Goal: Find specific page/section: Find specific page/section

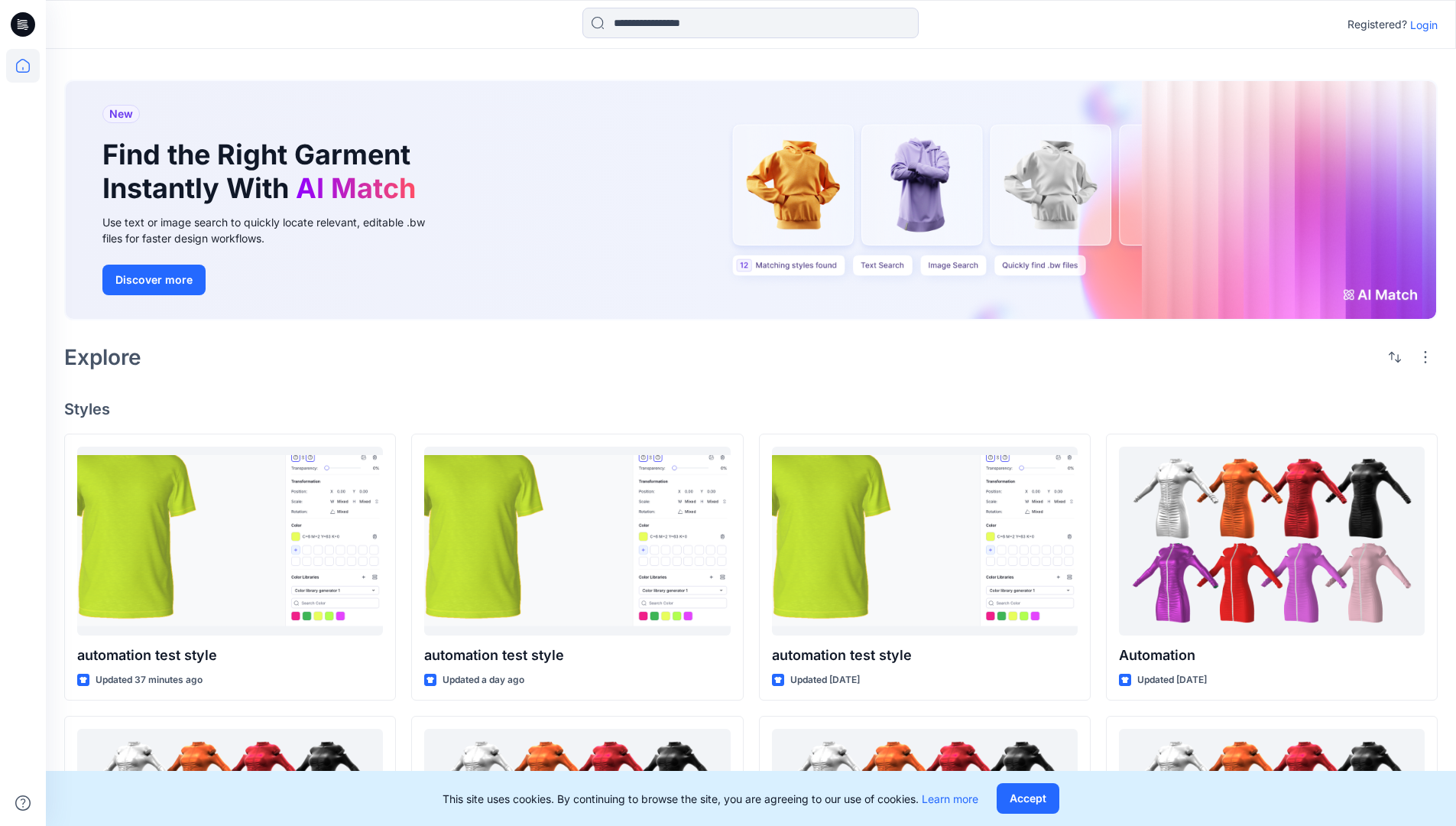
click at [1420, 25] on p "Login" at bounding box center [1424, 25] width 28 height 16
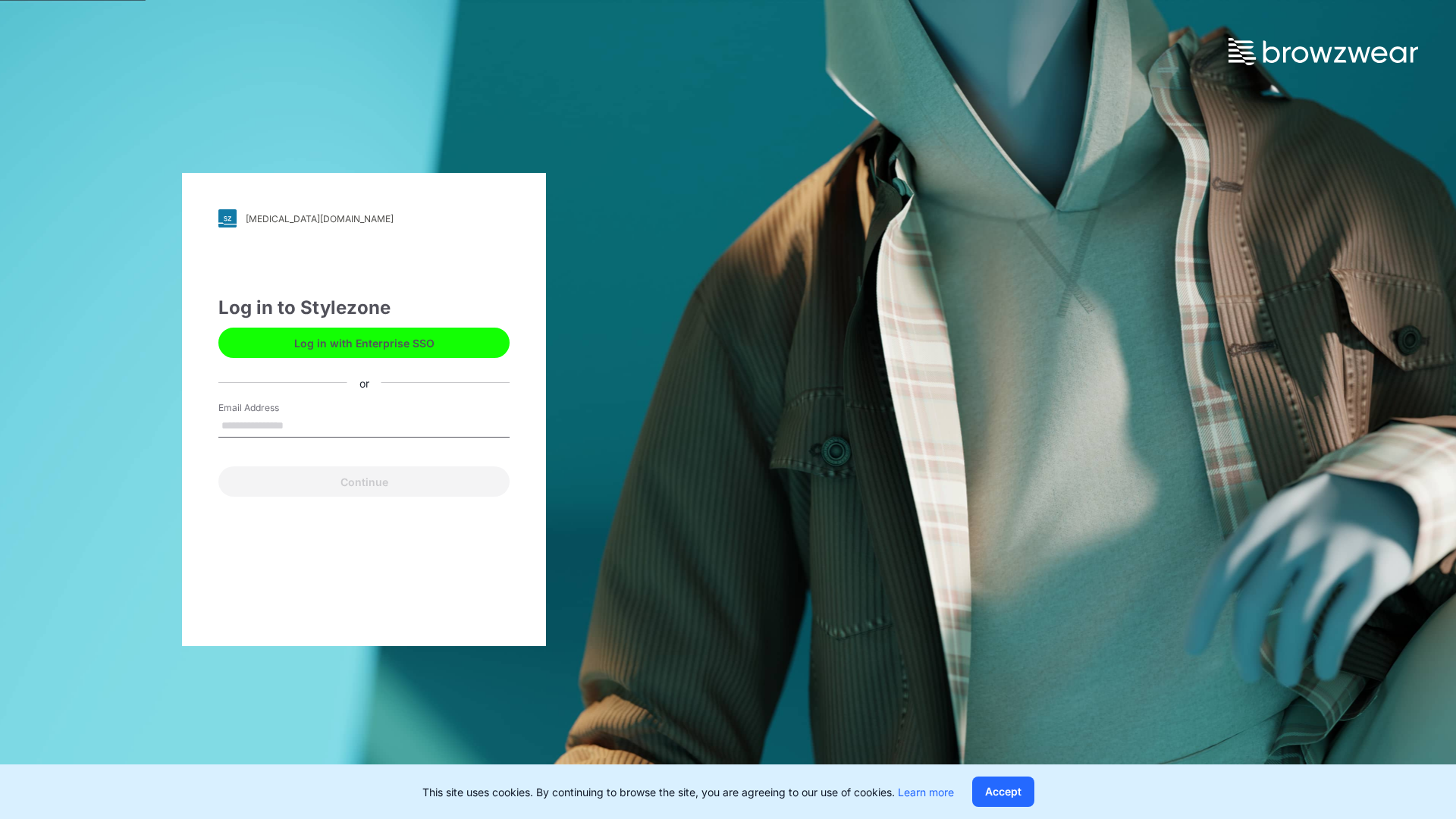
click at [300, 424] on input "Email Address" at bounding box center [364, 426] width 291 height 23
type input "**********"
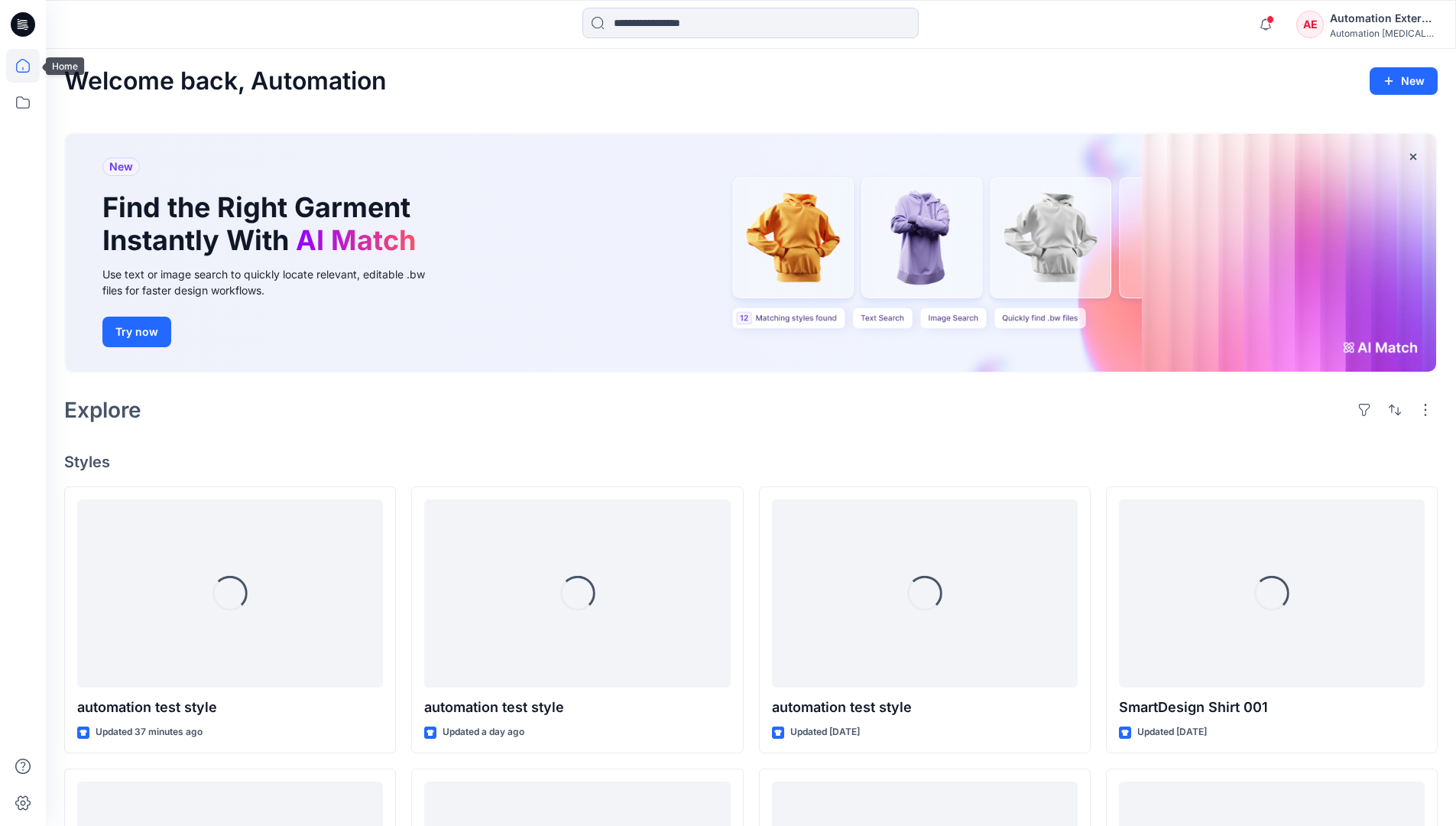
click at [29, 66] on icon at bounding box center [23, 66] width 13 height 13
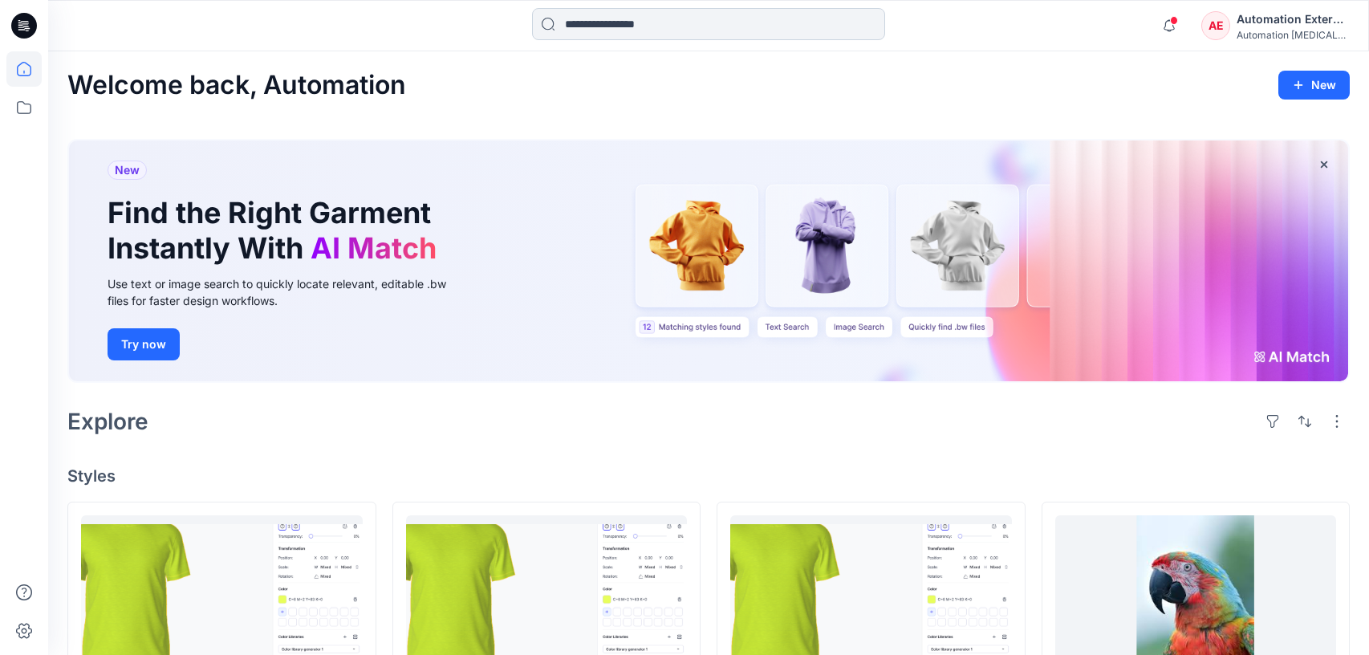
click at [626, 32] on input at bounding box center [708, 24] width 353 height 32
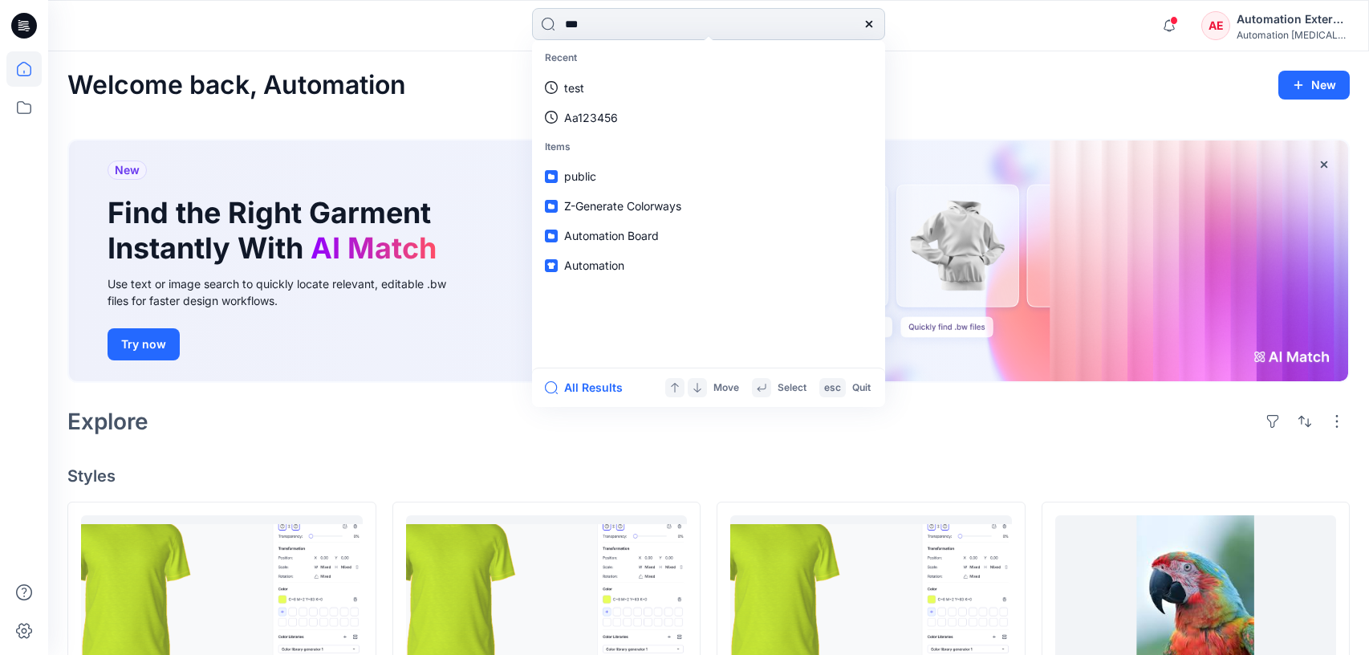
type input "****"
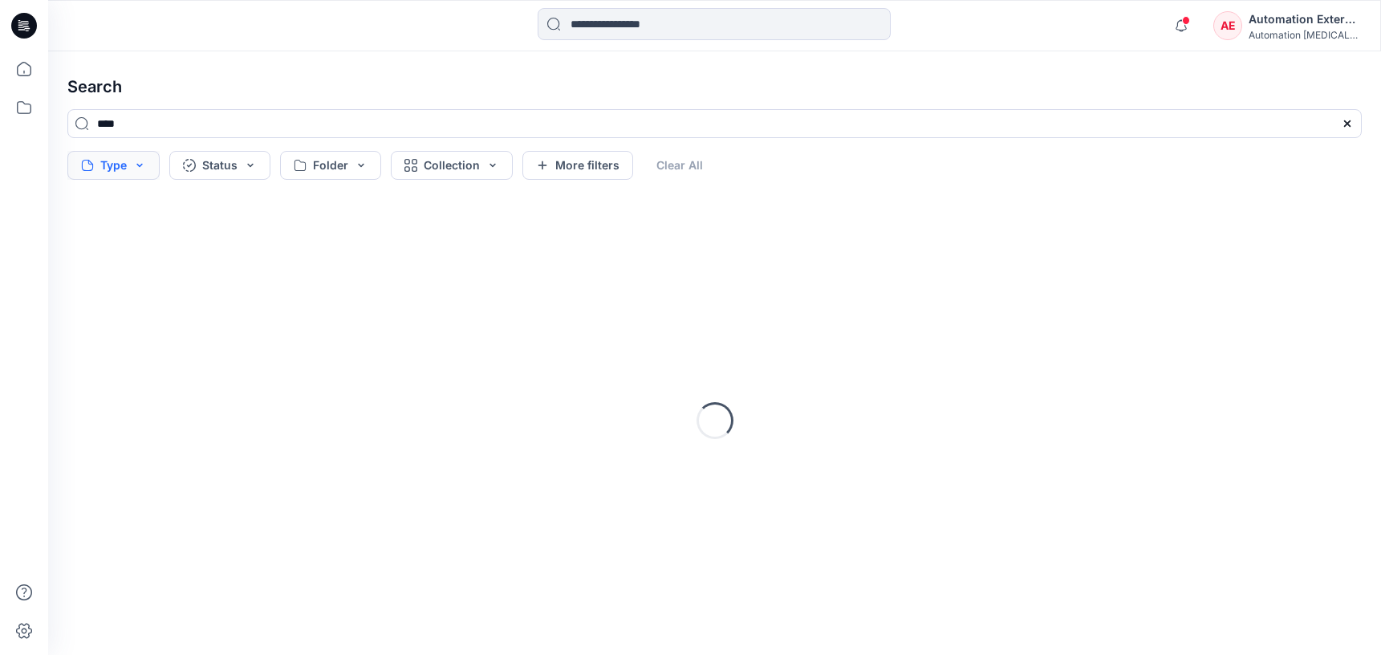
click at [120, 169] on button "Type" at bounding box center [113, 165] width 92 height 29
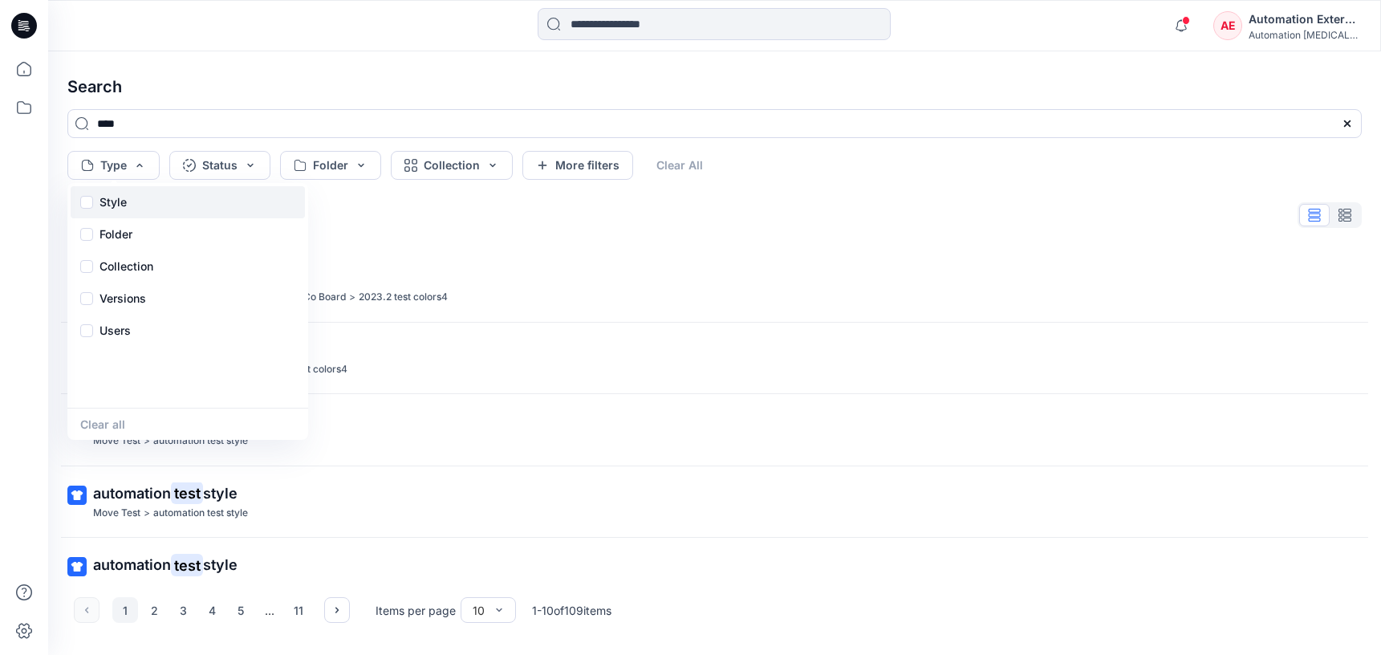
click at [118, 207] on p "Style" at bounding box center [113, 202] width 27 height 19
click at [137, 238] on div "Folder" at bounding box center [188, 234] width 234 height 32
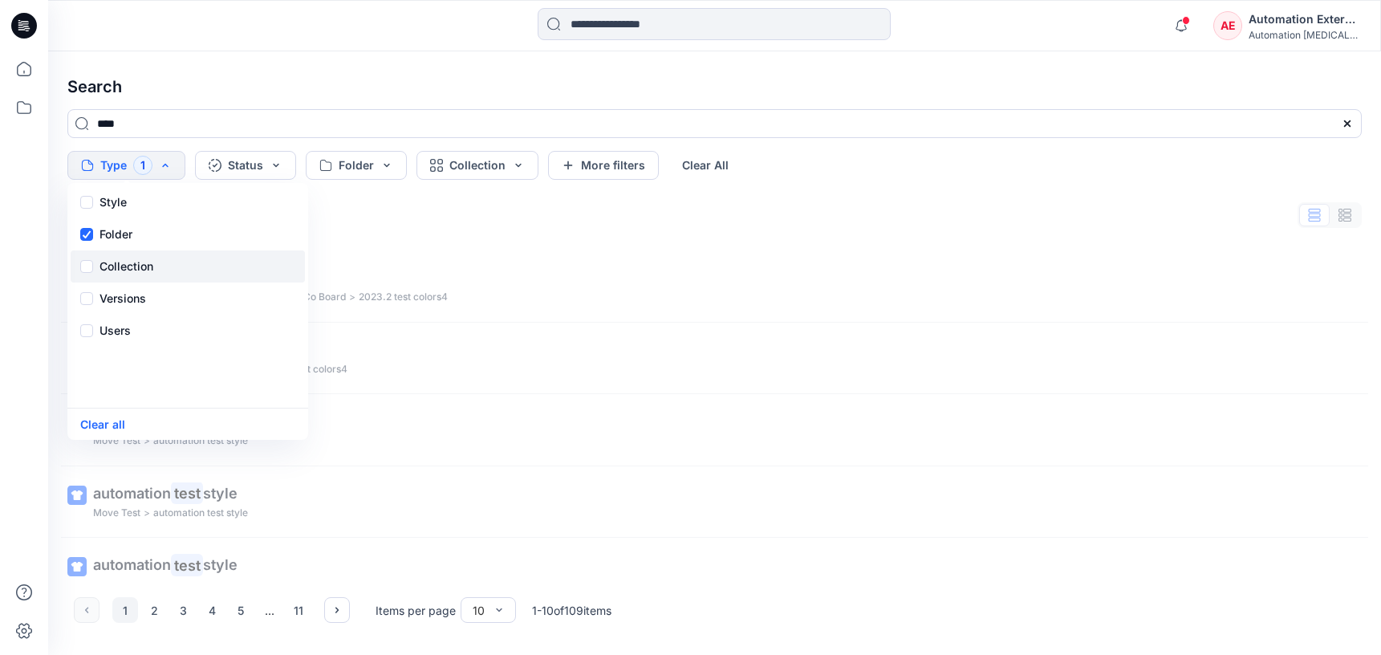
click at [139, 259] on p "Collection" at bounding box center [127, 266] width 54 height 19
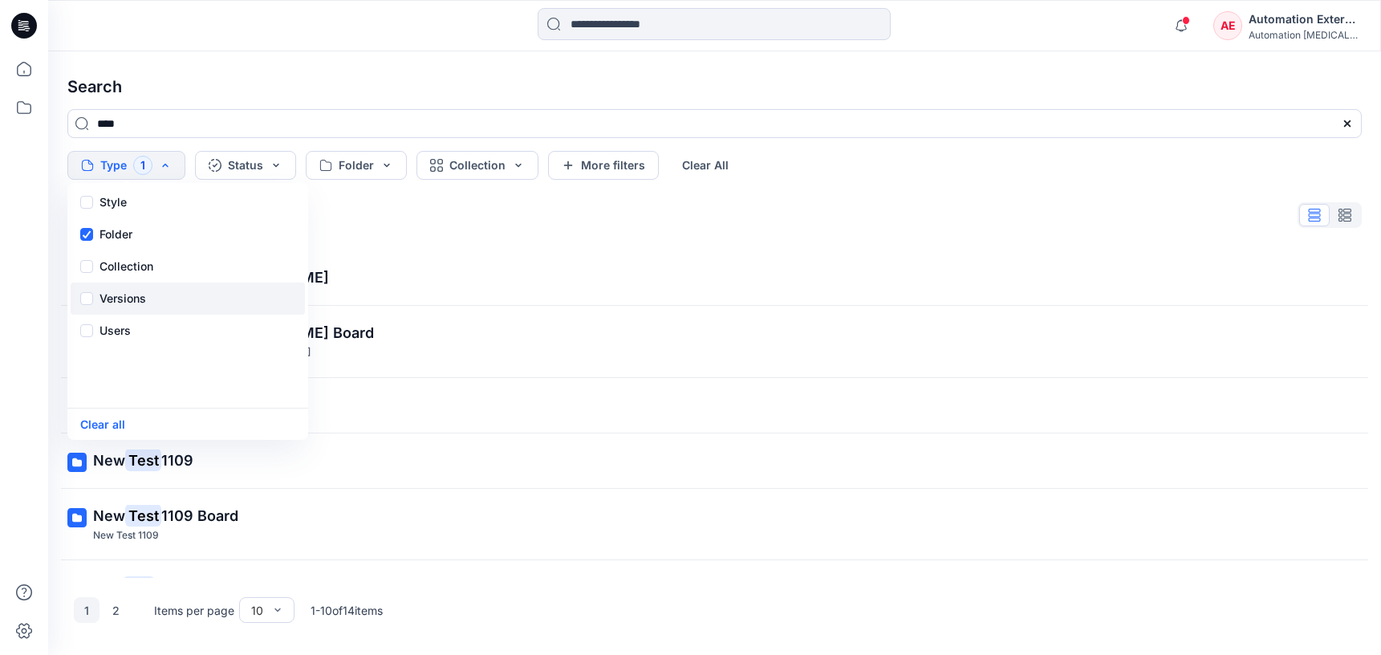
click at [144, 294] on p "Versions" at bounding box center [123, 298] width 47 height 19
click at [132, 338] on div "Users" at bounding box center [188, 331] width 234 height 32
click at [258, 173] on button "Status" at bounding box center [245, 165] width 101 height 29
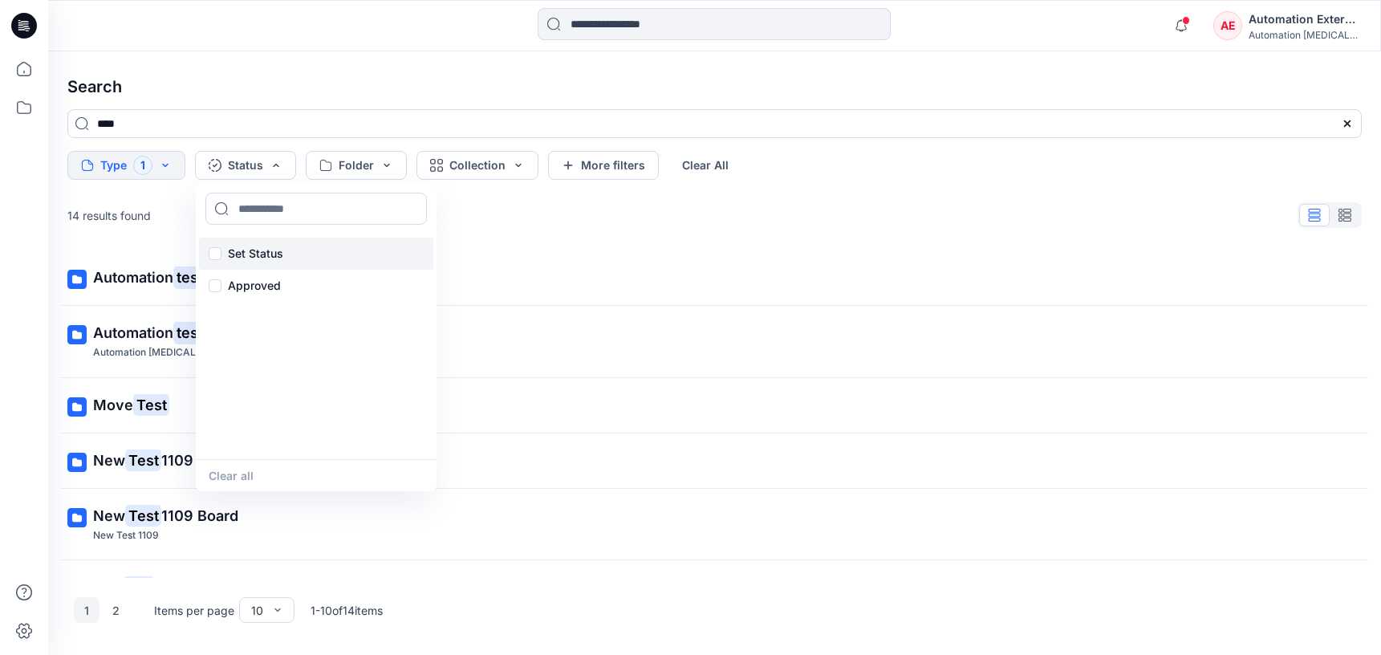
click at [258, 249] on p "Set Status" at bounding box center [255, 253] width 55 height 19
click at [270, 209] on input at bounding box center [316, 209] width 222 height 32
type input "**********"
click at [255, 251] on p "Set Status" at bounding box center [255, 253] width 55 height 19
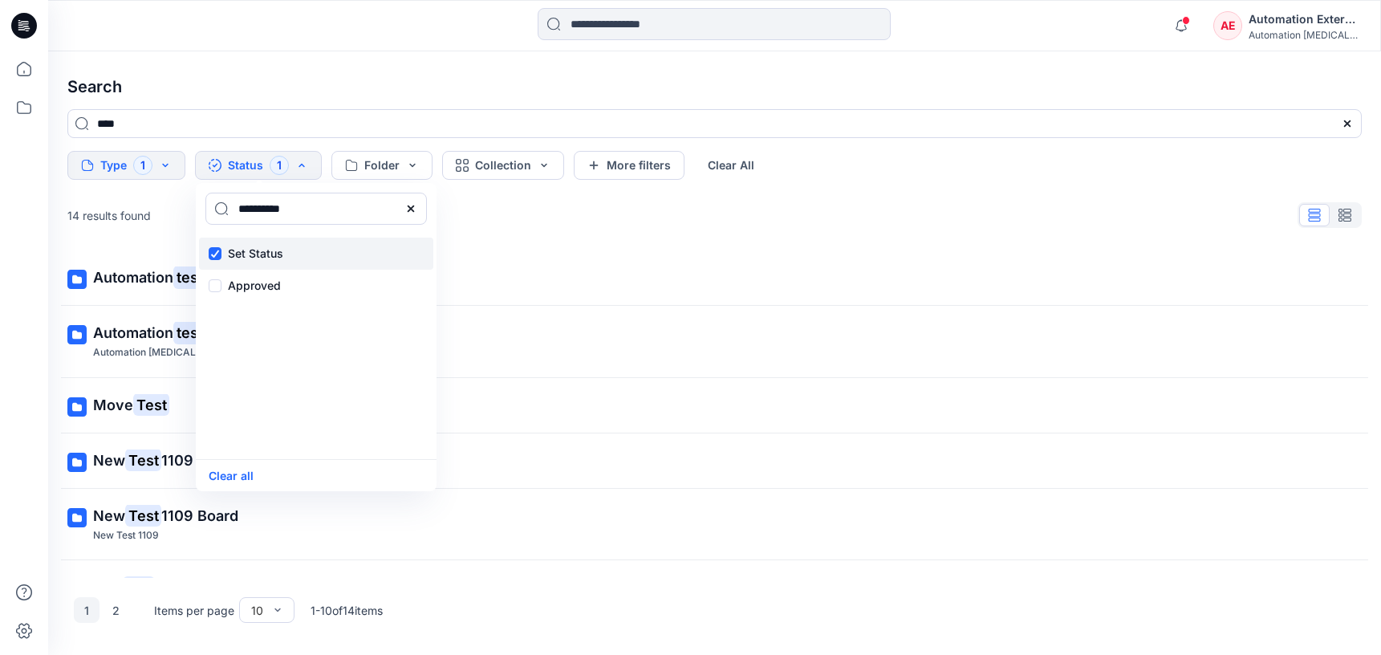
click at [255, 251] on p "Set Status" at bounding box center [255, 253] width 55 height 19
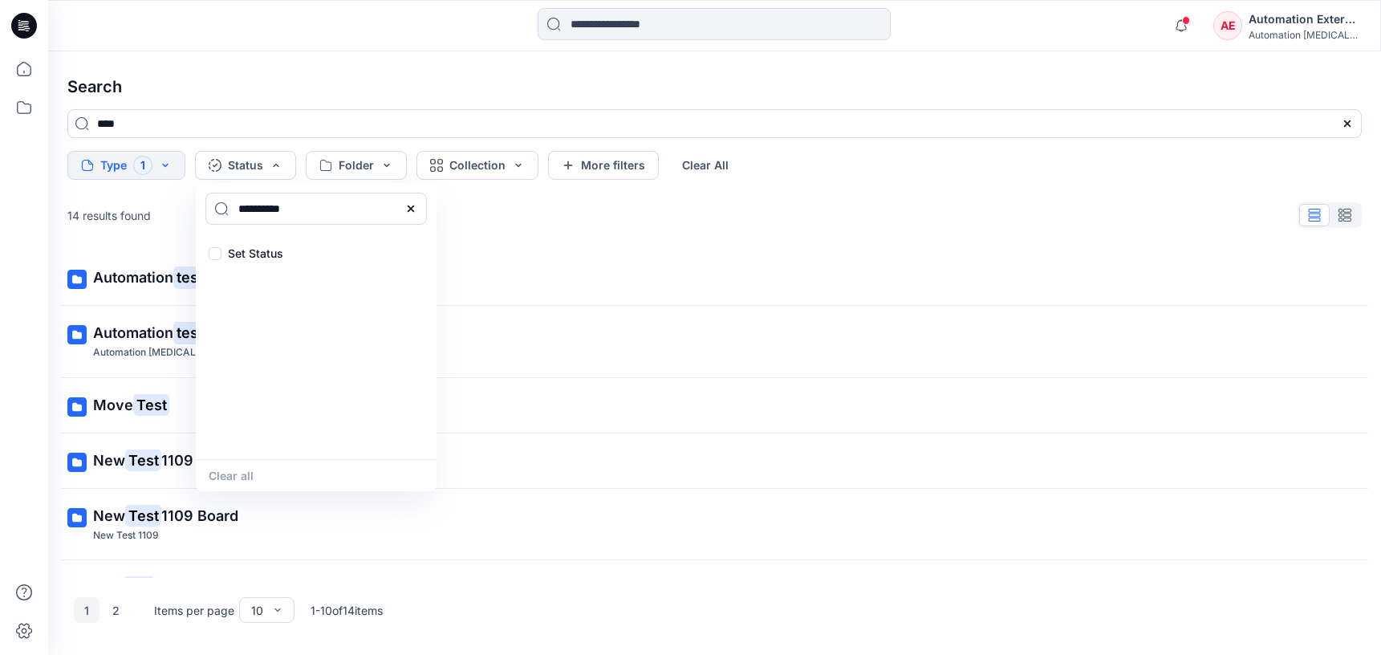
click at [415, 212] on icon at bounding box center [410, 208] width 13 height 13
click at [348, 213] on input at bounding box center [316, 209] width 222 height 32
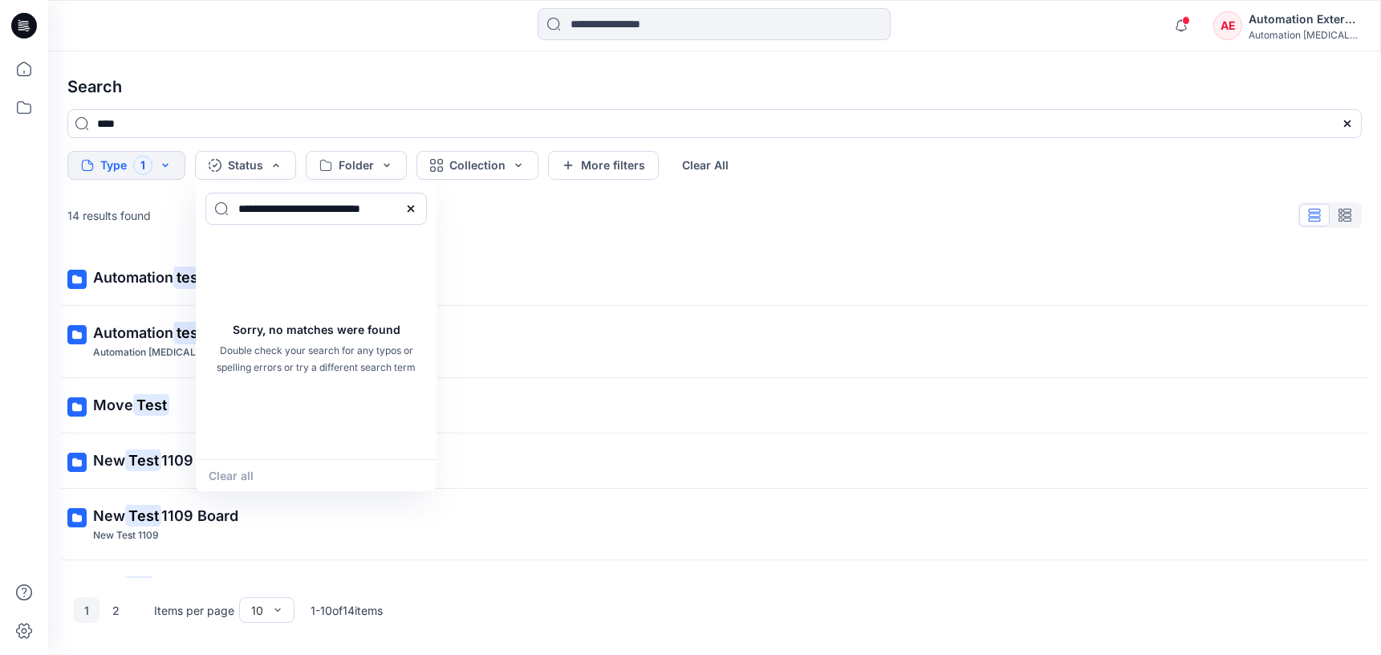
type input "**********"
click at [248, 470] on div "Clear all" at bounding box center [316, 475] width 241 height 32
click at [416, 209] on icon at bounding box center [410, 208] width 13 height 13
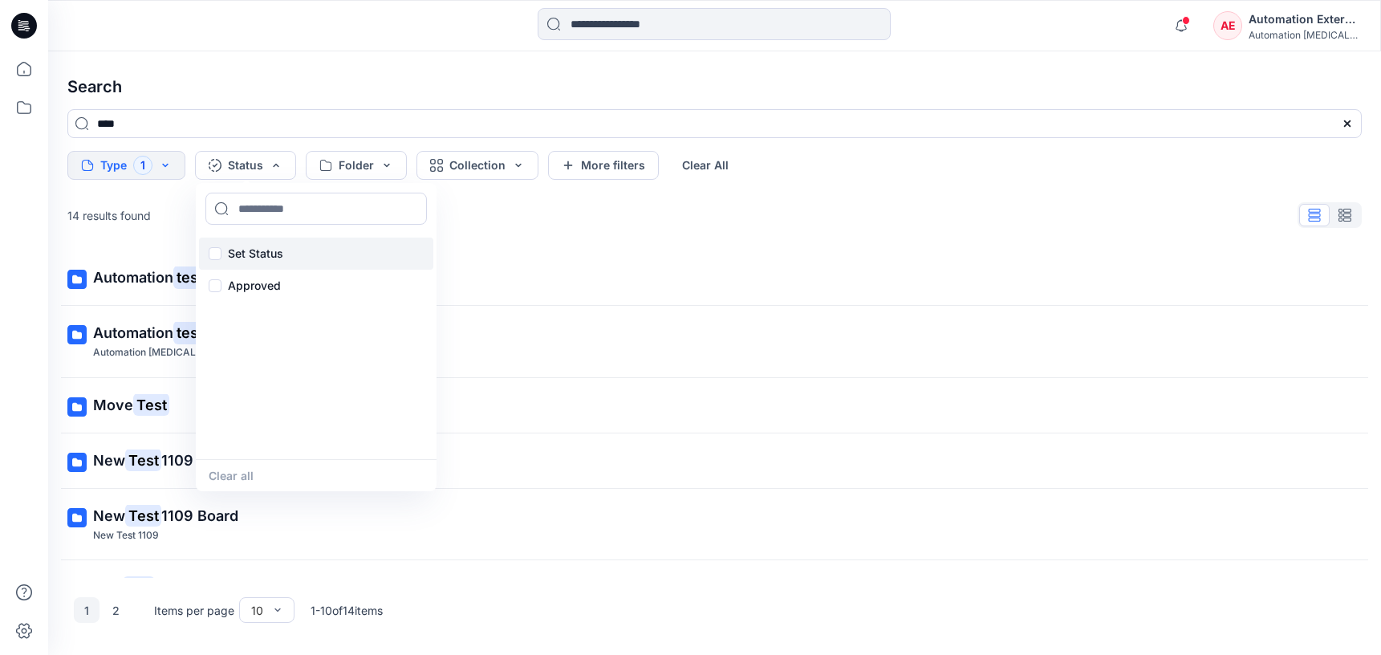
click at [261, 250] on p "Set Status" at bounding box center [255, 253] width 55 height 19
click at [247, 477] on button "Clear all" at bounding box center [231, 475] width 45 height 18
click at [368, 165] on button "Folder" at bounding box center [356, 165] width 101 height 29
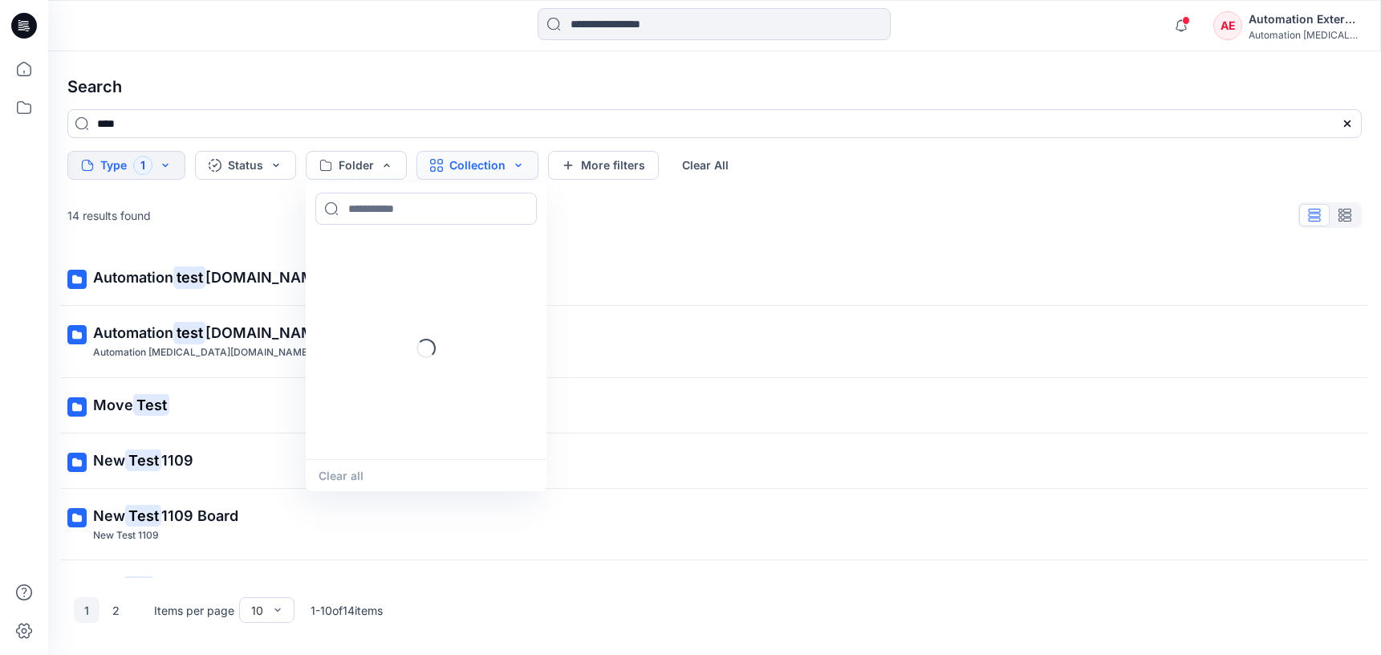
click at [459, 170] on button "Collection" at bounding box center [478, 165] width 122 height 29
click at [638, 161] on button "More filters" at bounding box center [603, 165] width 111 height 29
click at [701, 161] on button "Metadata" at bounding box center [742, 165] width 117 height 29
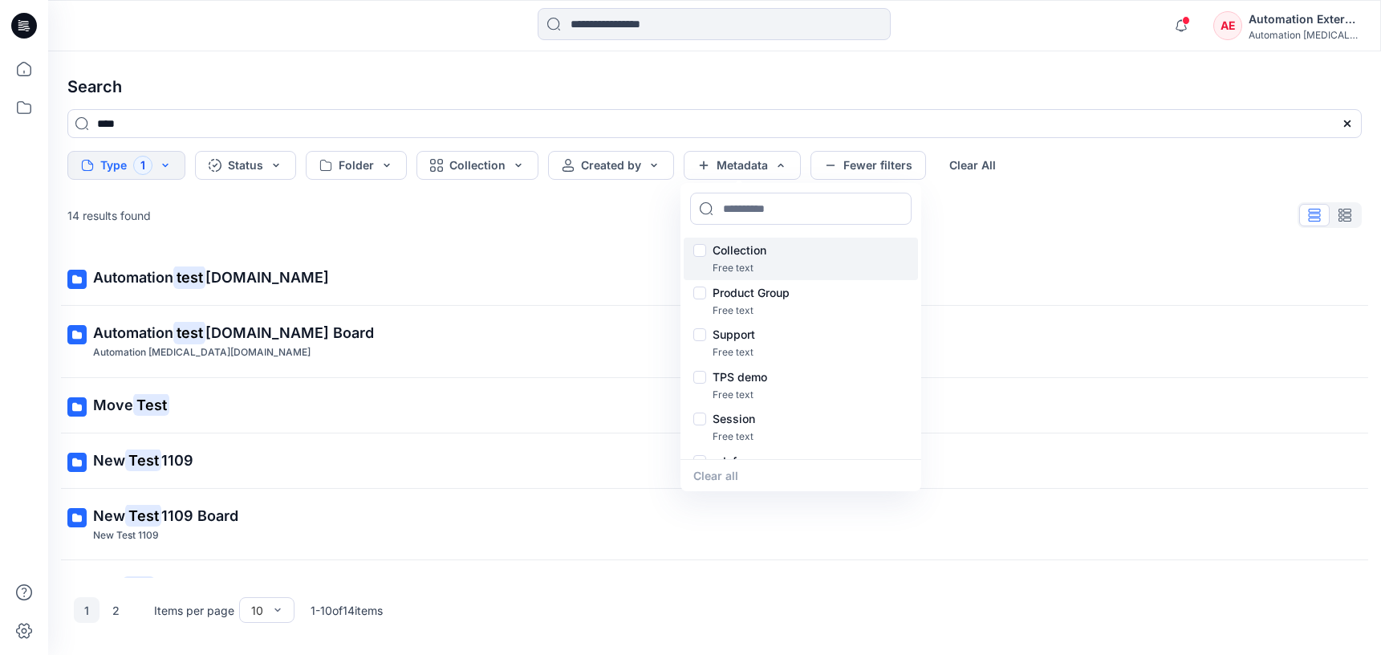
click at [746, 252] on p "Collection" at bounding box center [740, 250] width 54 height 19
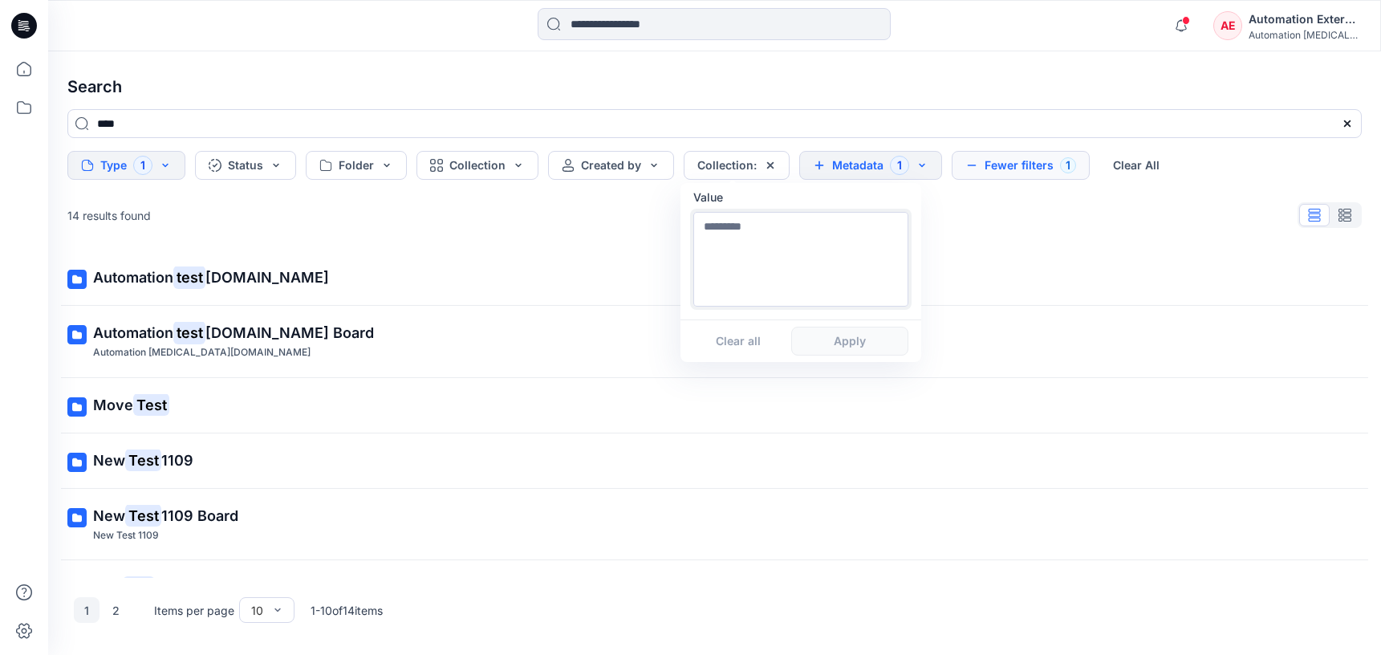
click at [746, 278] on textarea at bounding box center [800, 259] width 215 height 95
type textarea "**********"
click at [848, 350] on button "Apply" at bounding box center [849, 341] width 117 height 29
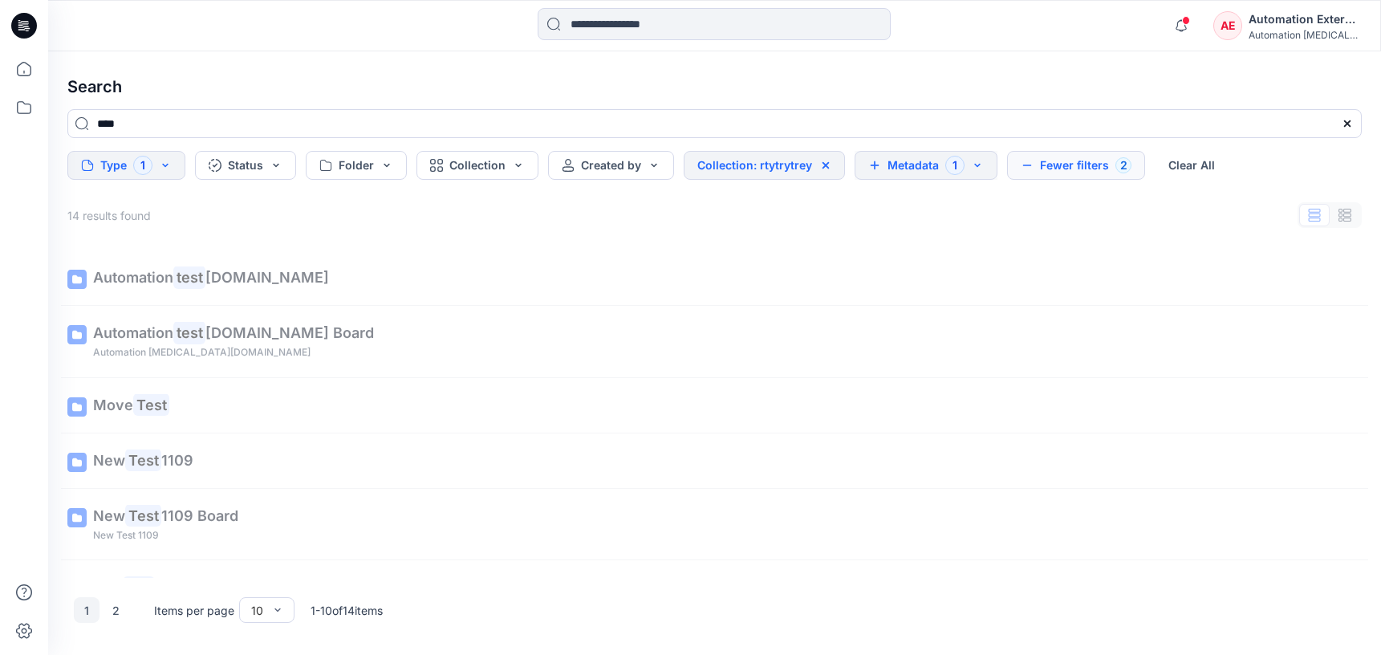
click at [921, 169] on button "Metadata 1" at bounding box center [926, 165] width 143 height 29
click at [1071, 161] on button "Fewer filters 2" at bounding box center [1076, 165] width 138 height 29
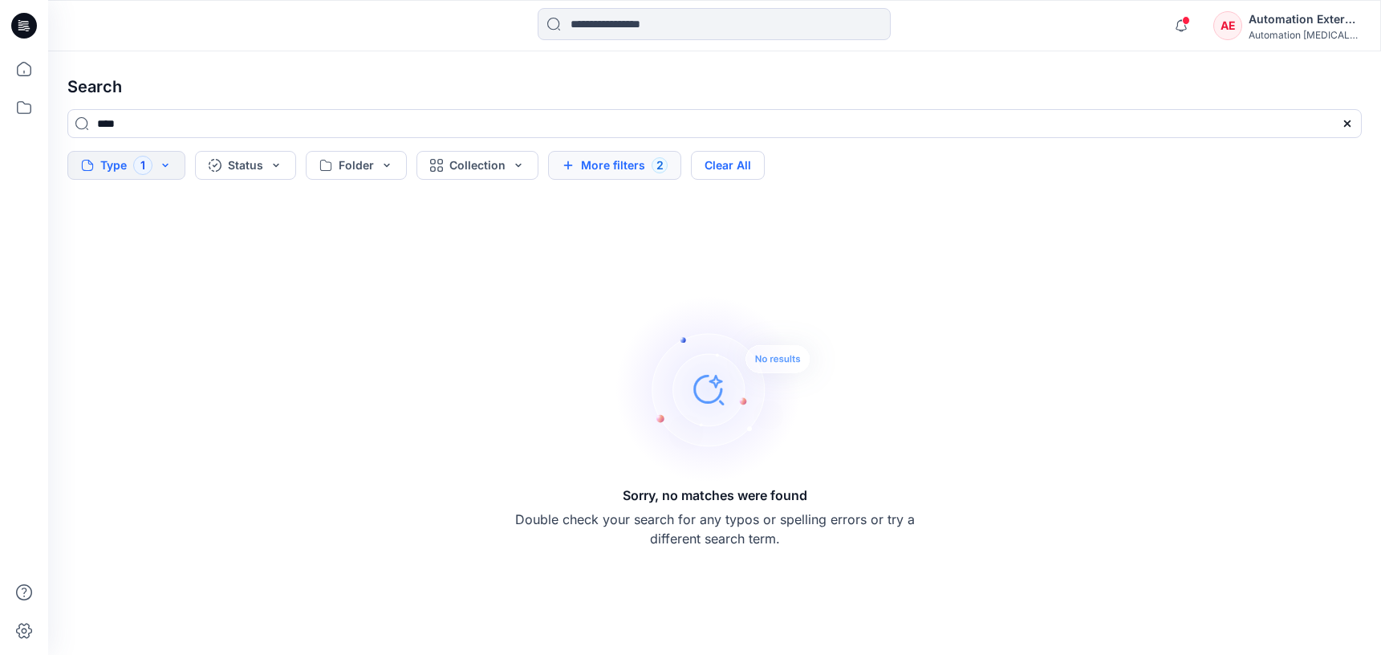
click at [752, 169] on button "Clear All" at bounding box center [728, 165] width 74 height 29
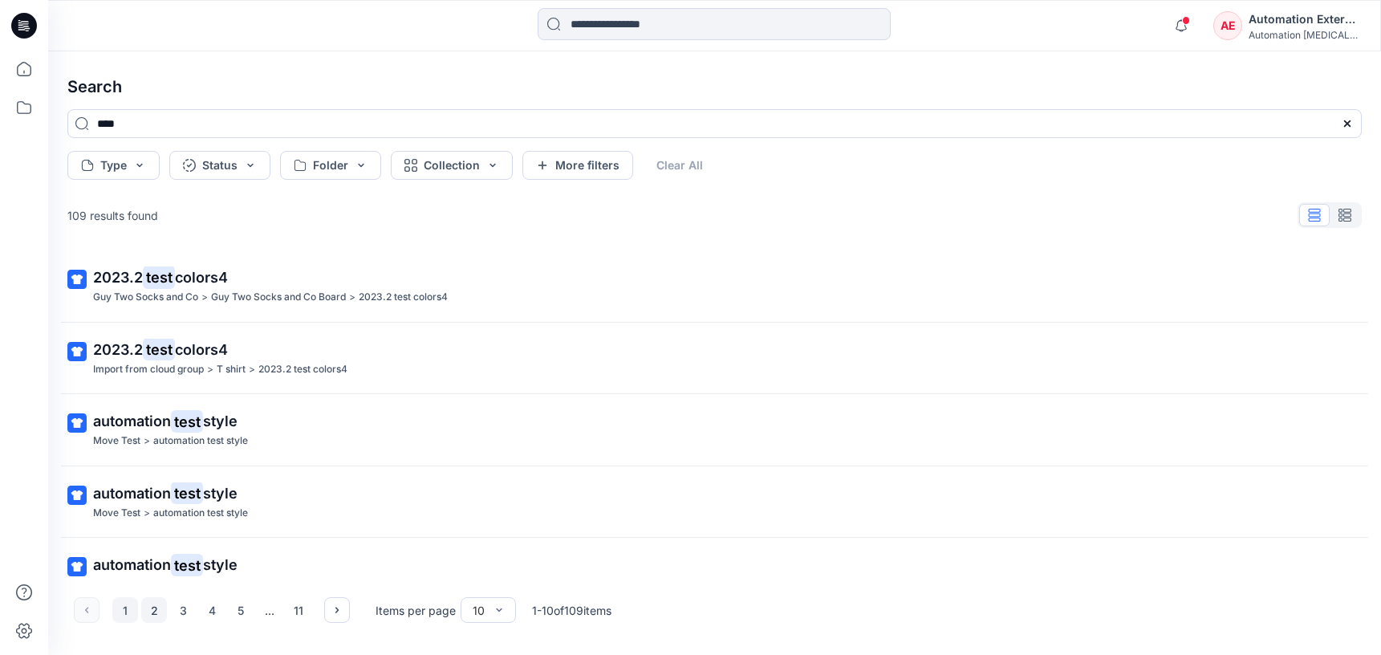
click at [149, 612] on button "2" at bounding box center [154, 610] width 26 height 26
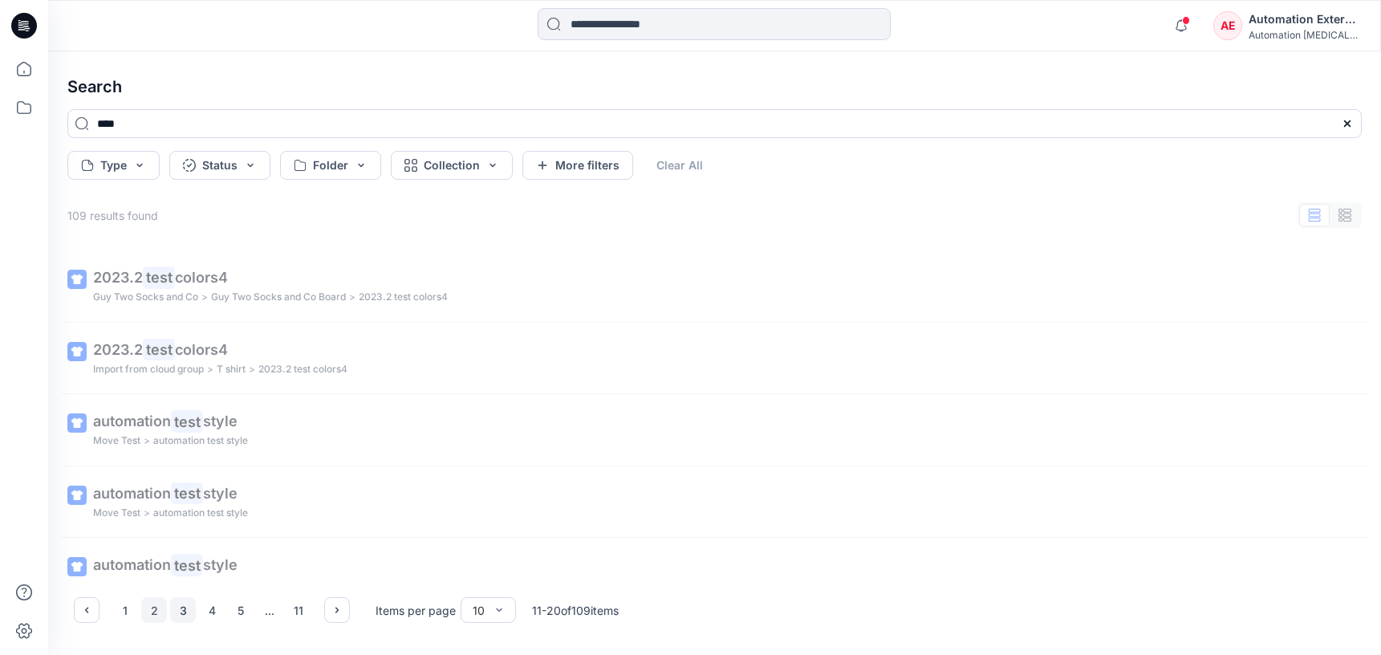
click at [186, 612] on button "3" at bounding box center [183, 610] width 26 height 26
click at [335, 609] on icon "button" at bounding box center [337, 610] width 13 height 13
click at [97, 610] on button "button" at bounding box center [87, 610] width 26 height 26
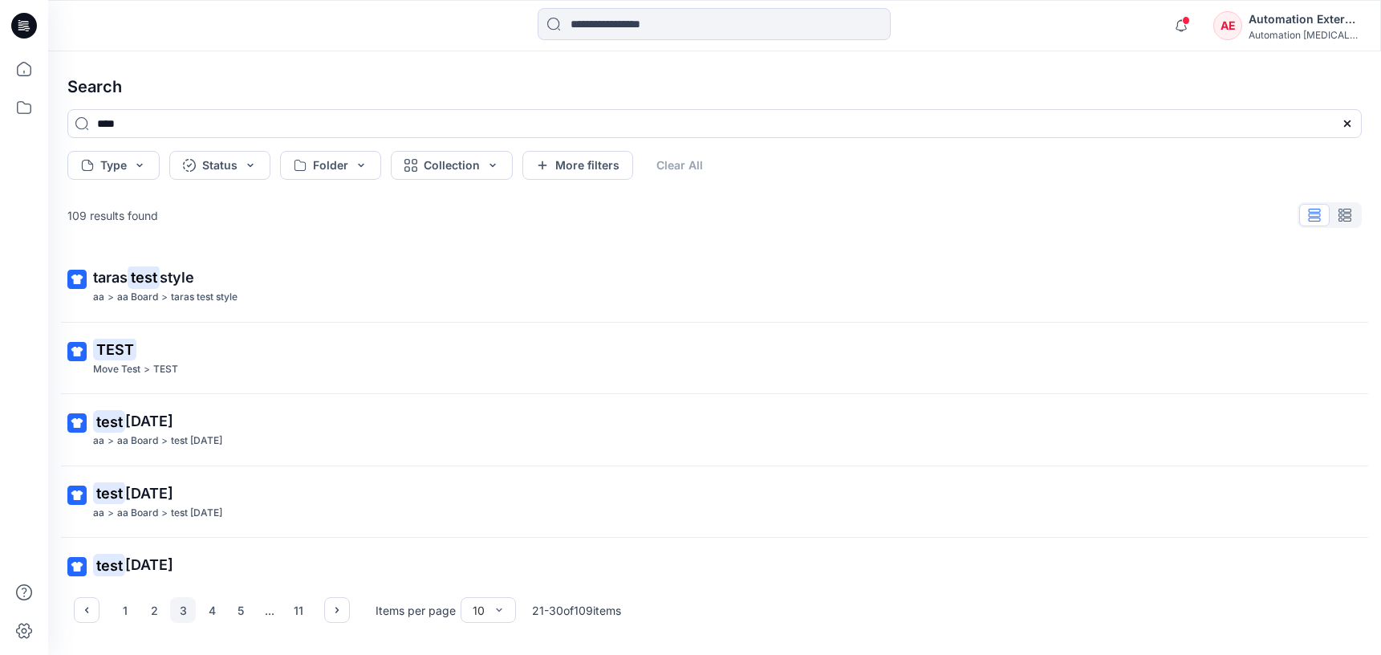
click at [1306, 25] on div "Automation External" at bounding box center [1305, 19] width 112 height 19
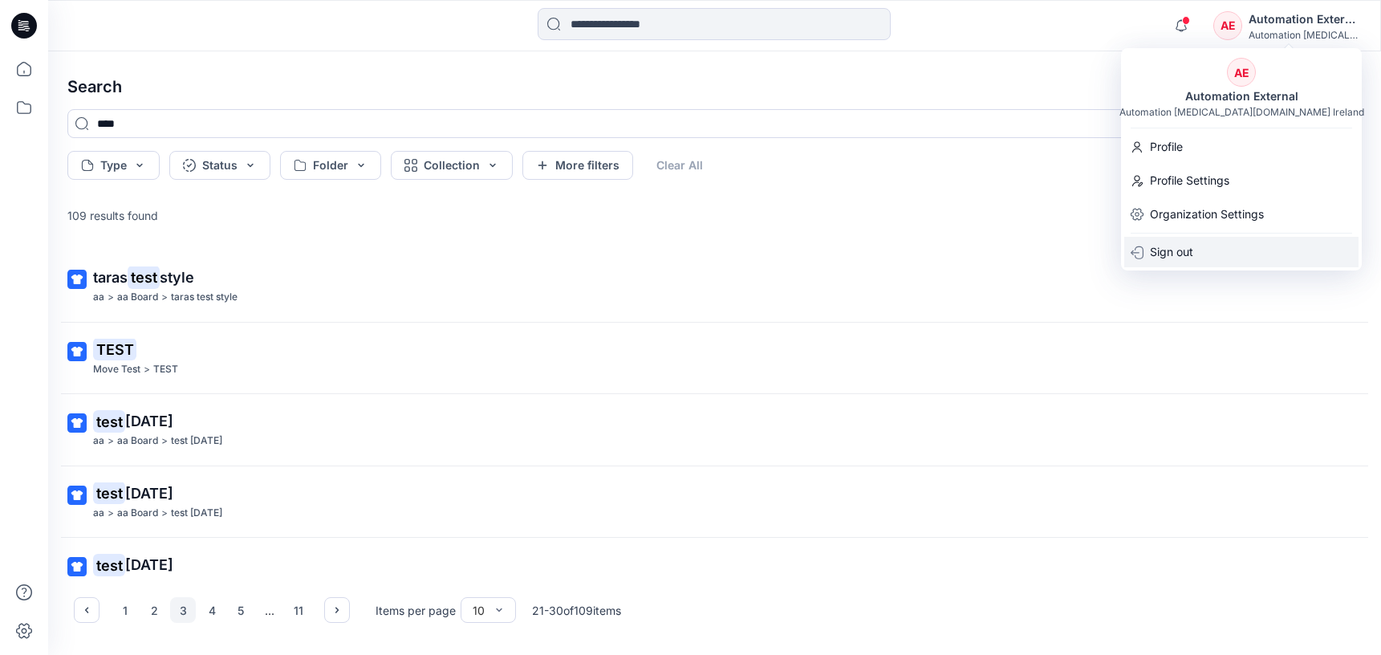
click at [1202, 250] on div "Sign out" at bounding box center [1241, 252] width 234 height 30
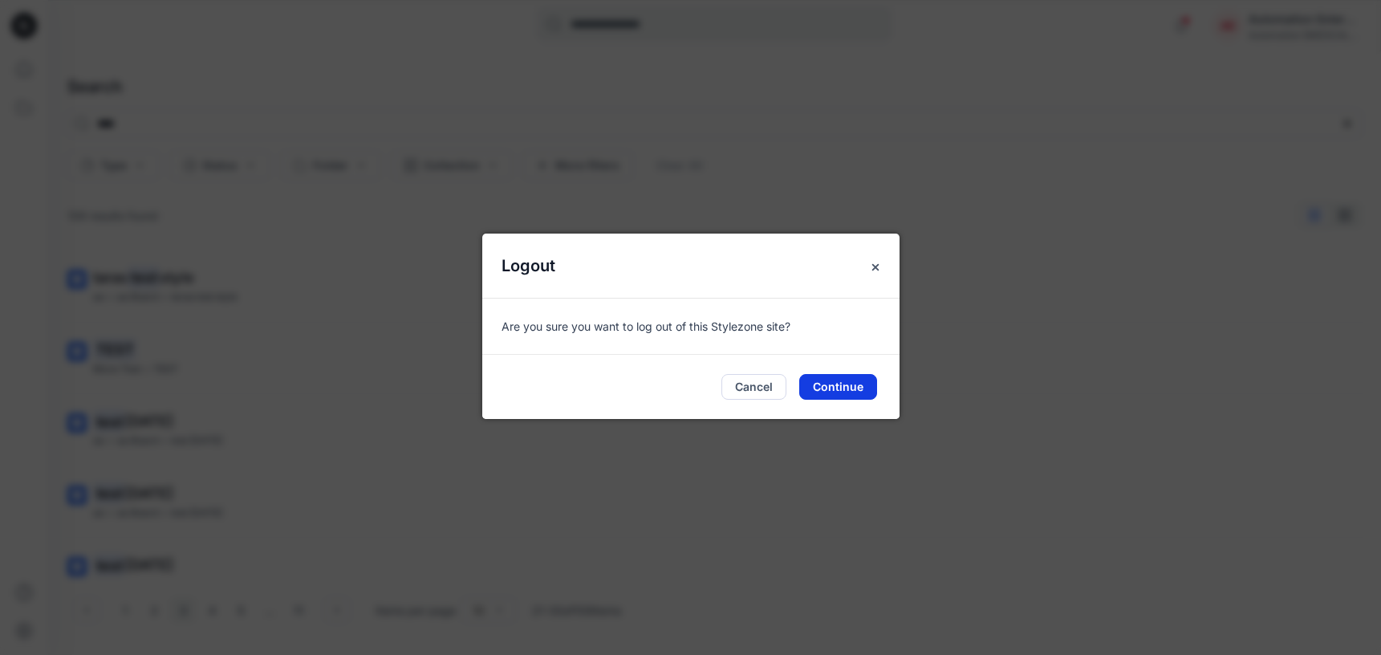
click at [848, 380] on button "Continue" at bounding box center [838, 387] width 78 height 26
